Goal: Find specific page/section: Find specific page/section

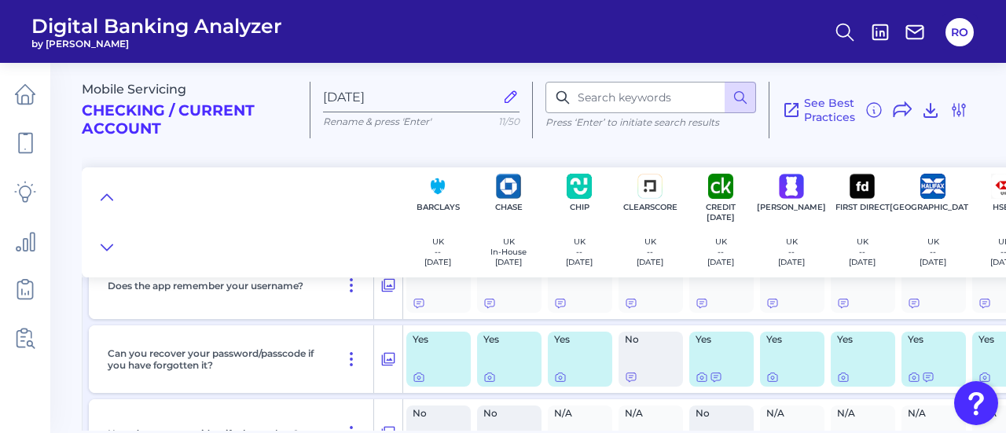
scroll to position [1001, 0]
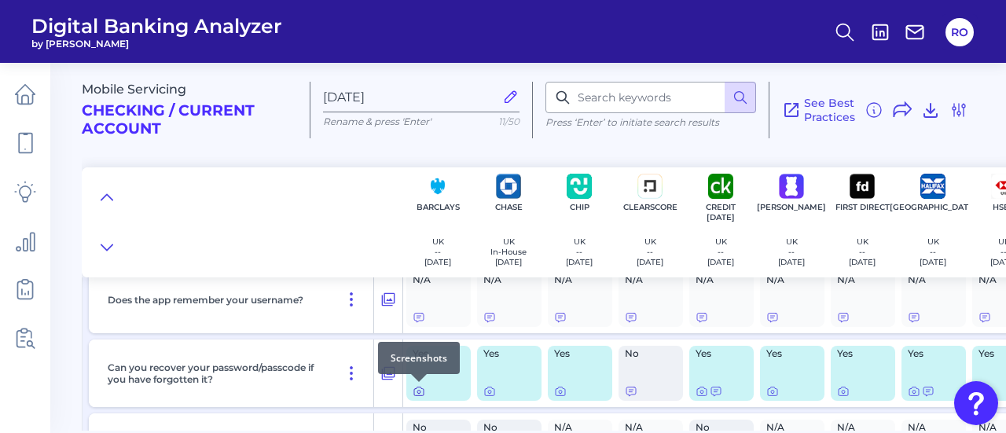
click at [415, 395] on icon at bounding box center [418, 391] width 9 height 9
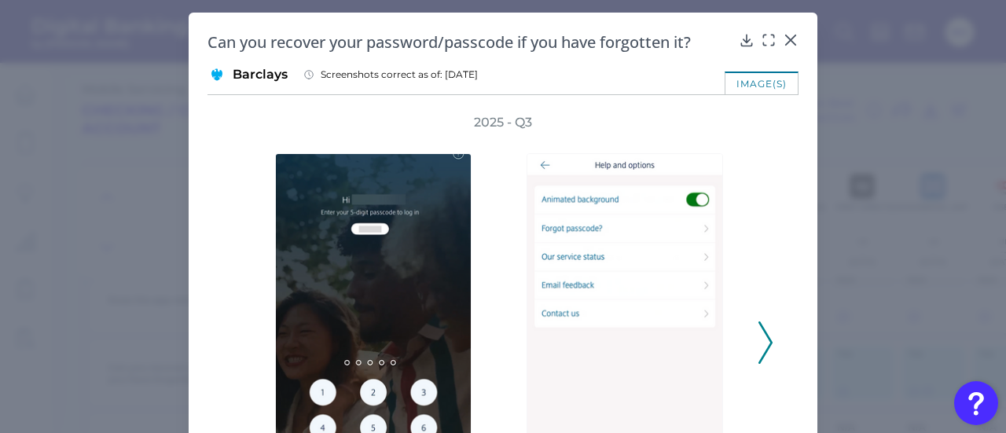
click at [769, 340] on button at bounding box center [766, 342] width 16 height 42
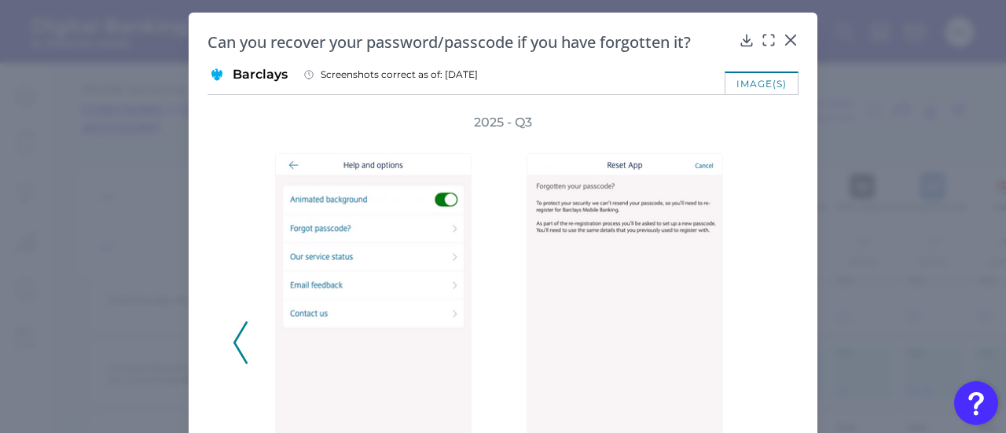
click at [764, 336] on div "2025 - Q3" at bounding box center [503, 334] width 541 height 441
click at [786, 35] on icon at bounding box center [791, 40] width 16 height 16
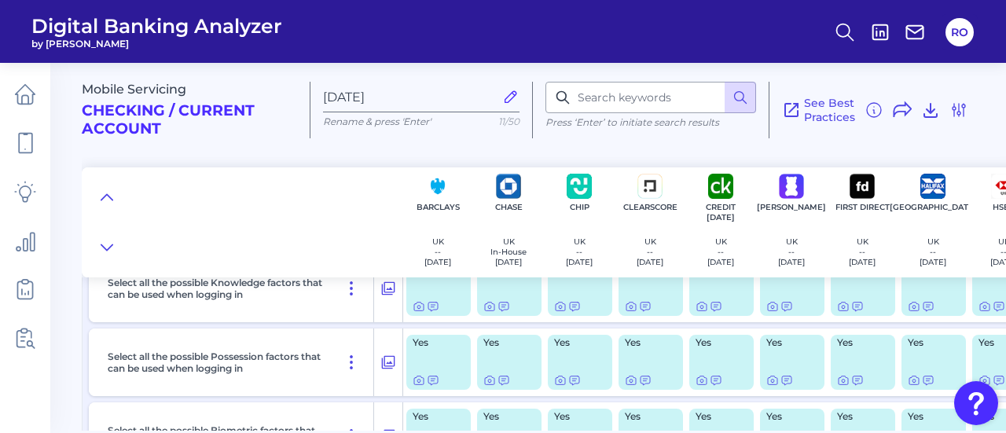
scroll to position [1236, 0]
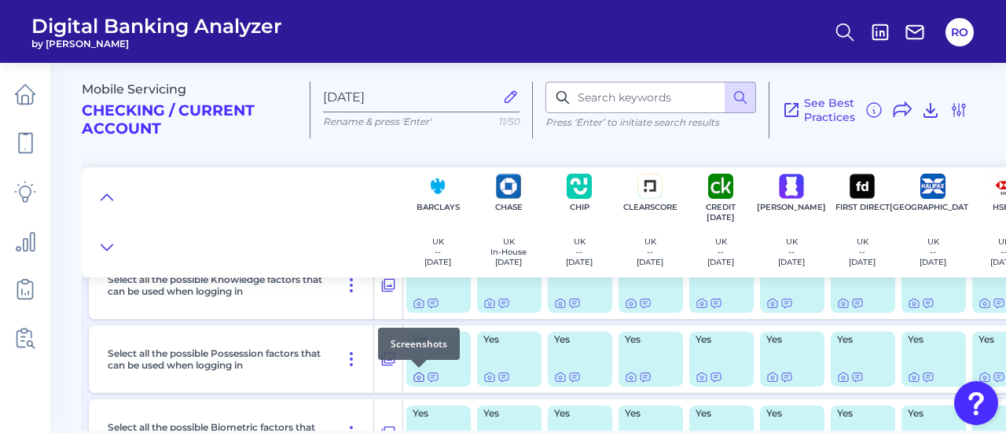
click at [417, 376] on icon at bounding box center [418, 377] width 3 height 3
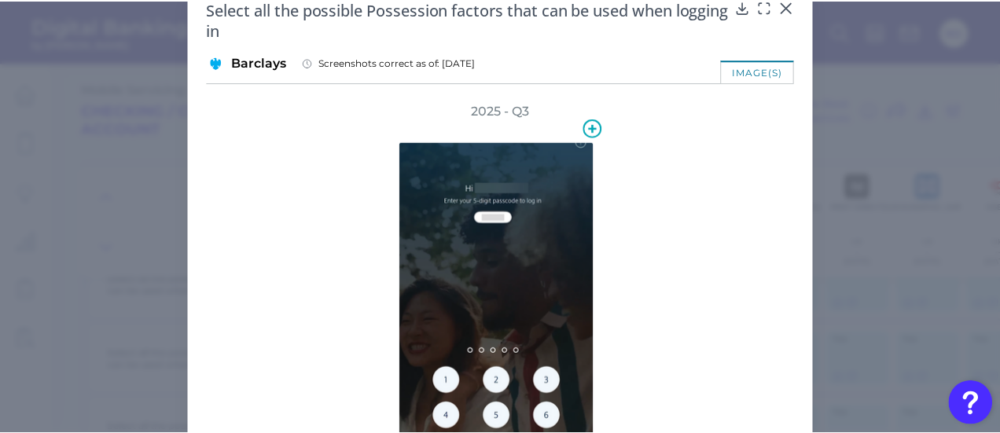
scroll to position [0, 0]
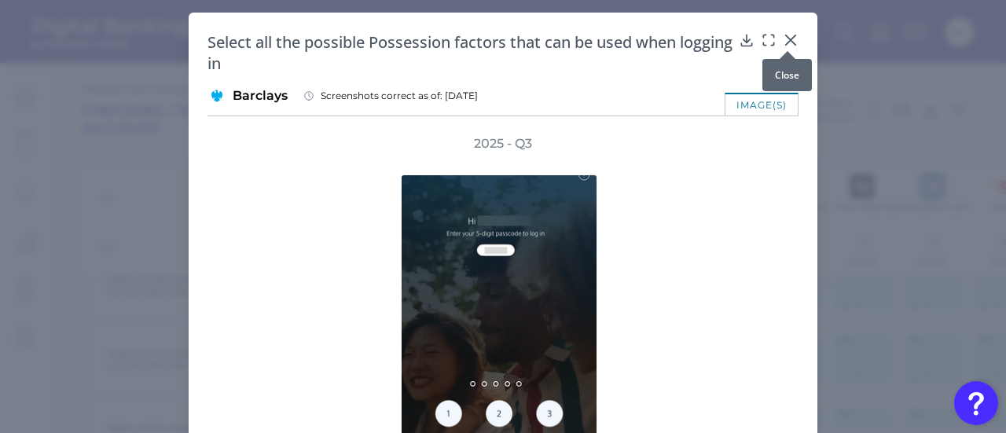
click at [784, 48] on div at bounding box center [788, 51] width 16 height 16
click at [784, 43] on div at bounding box center [788, 51] width 16 height 16
click at [788, 26] on div "Select all the possible Possession factors that can be used when logging in Bar…" at bounding box center [503, 325] width 629 height 625
click at [788, 48] on div at bounding box center [788, 51] width 16 height 16
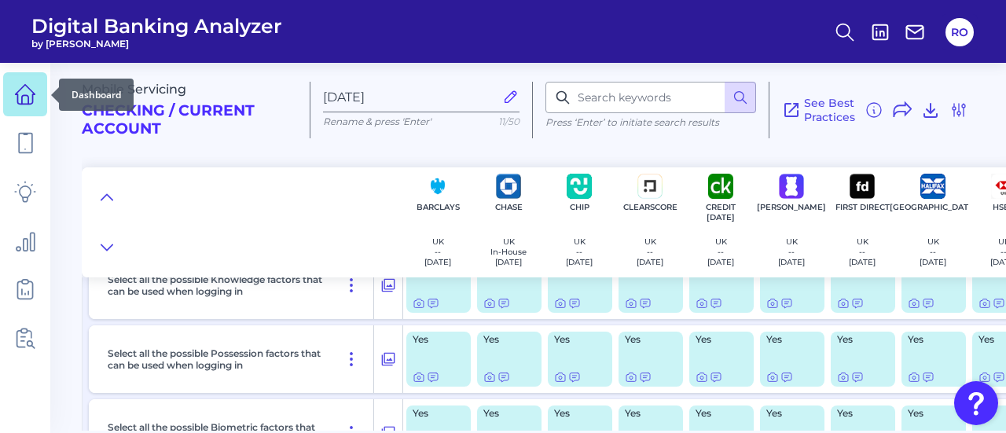
click at [20, 90] on icon at bounding box center [25, 94] width 22 height 22
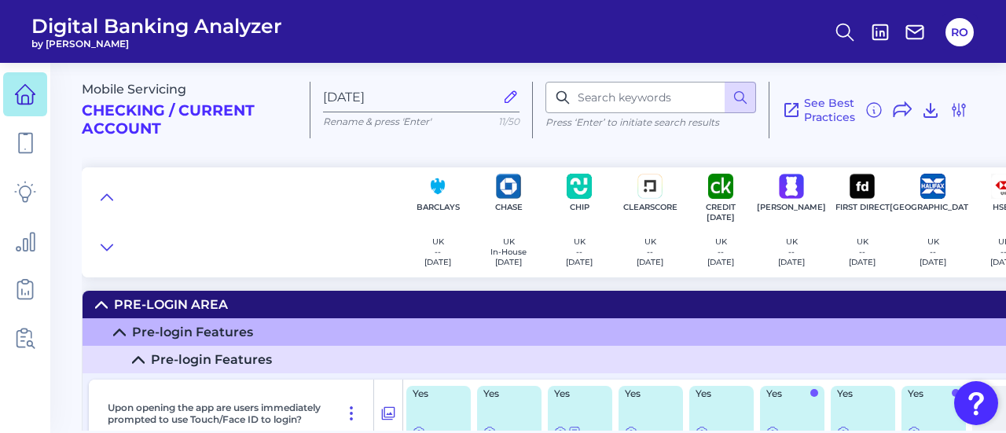
click at [30, 94] on icon at bounding box center [25, 94] width 22 height 22
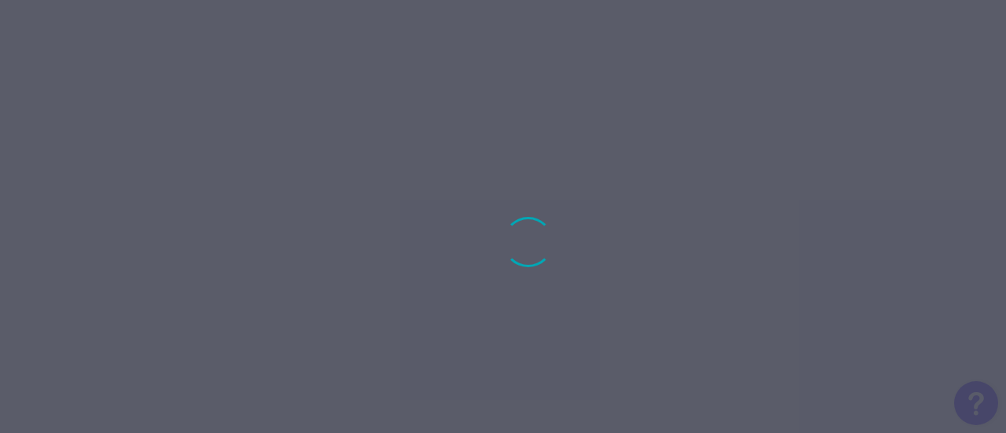
click at [30, 94] on div at bounding box center [503, 216] width 1006 height 433
